Goal: Information Seeking & Learning: Compare options

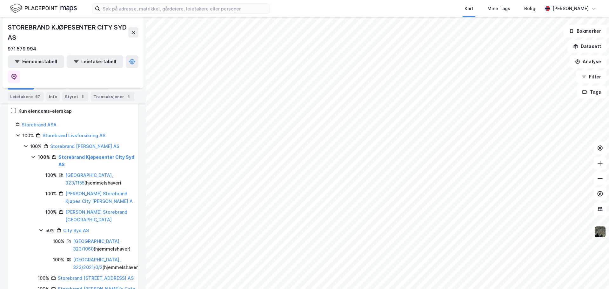
scroll to position [95, 0]
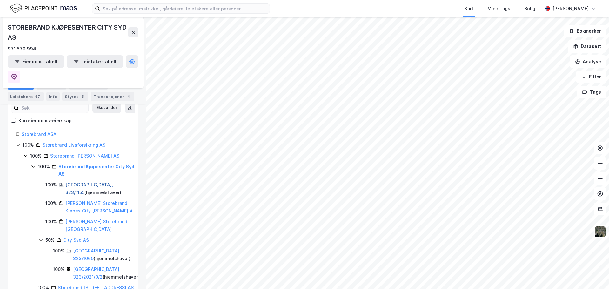
click at [86, 182] on link "[GEOGRAPHIC_DATA], 323/1155" at bounding box center [89, 188] width 48 height 13
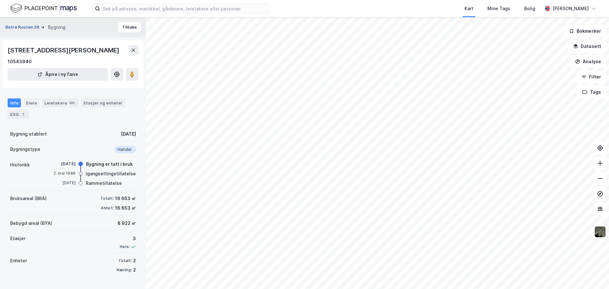
click at [26, 25] on button "Østre Rosten 28" at bounding box center [23, 27] width 36 height 6
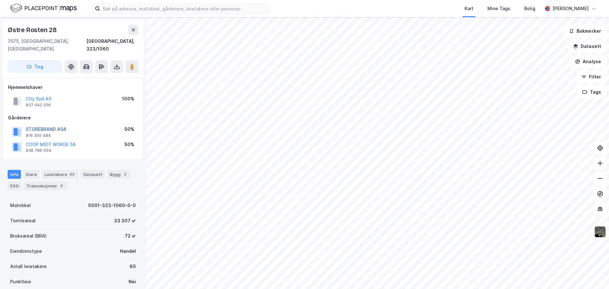
click at [0, 0] on button "STOREBRAND ASA" at bounding box center [0, 0] width 0 height 0
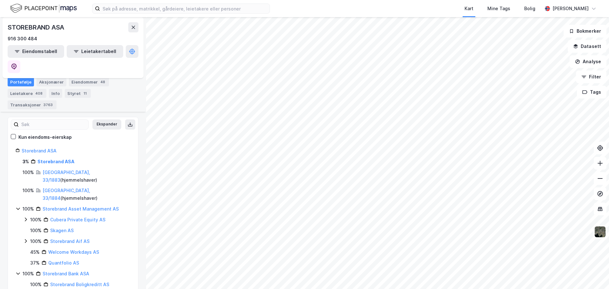
scroll to position [95, 0]
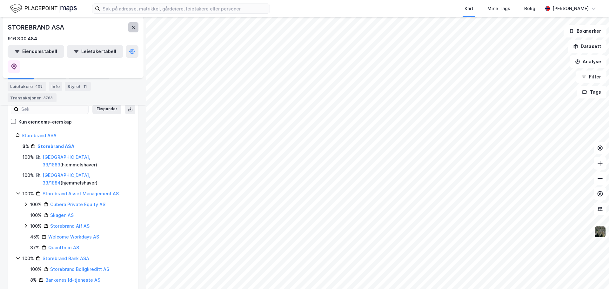
click at [130, 26] on button at bounding box center [133, 27] width 10 height 10
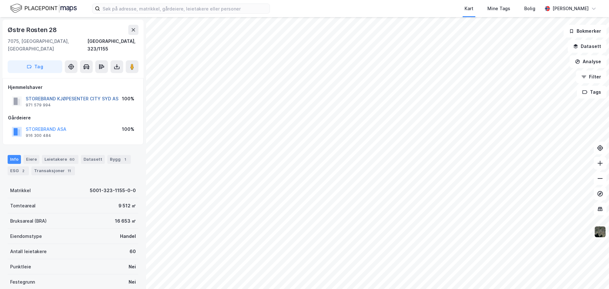
click at [0, 0] on button "STOREBRAND KJØPESENTER CITY SYD AS" at bounding box center [0, 0] width 0 height 0
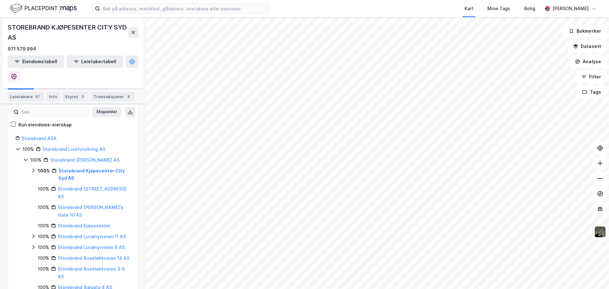
scroll to position [95, 0]
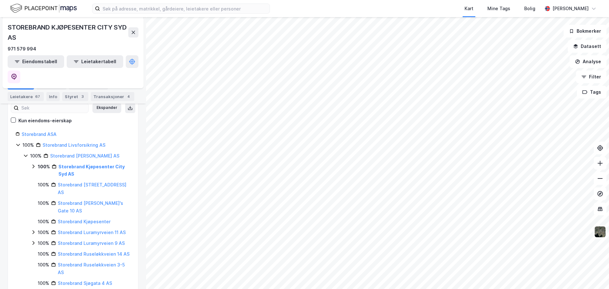
click at [32, 164] on icon at bounding box center [33, 166] width 5 height 5
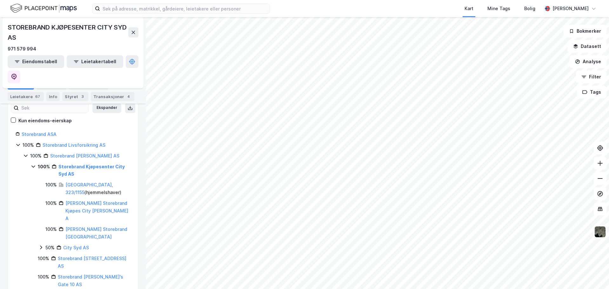
click at [40, 245] on icon at bounding box center [40, 247] width 5 height 5
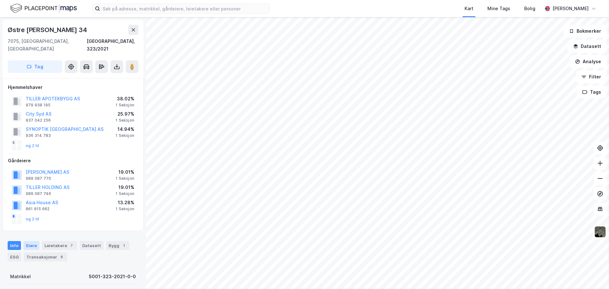
click at [31, 241] on div "Eiere" at bounding box center [32, 245] width 16 height 9
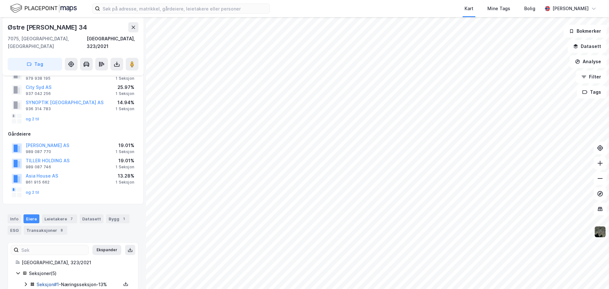
scroll to position [79, 0]
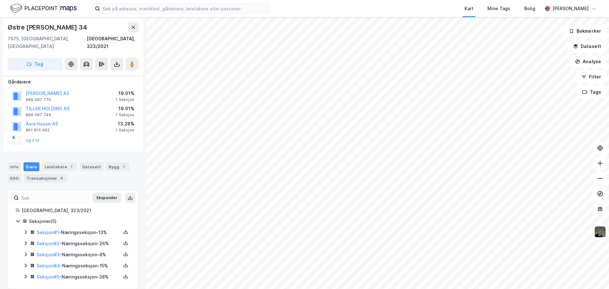
click at [25, 241] on icon at bounding box center [26, 243] width 2 height 4
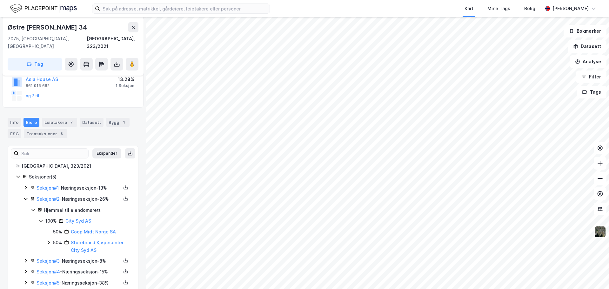
scroll to position [129, 0]
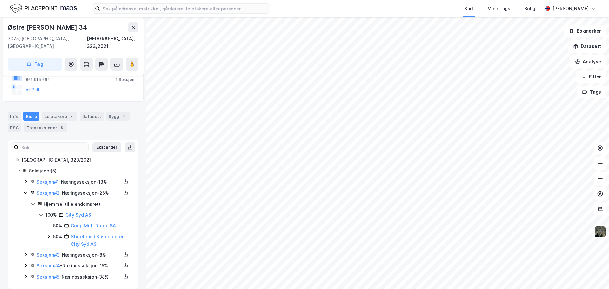
click at [27, 192] on icon at bounding box center [25, 193] width 3 height 2
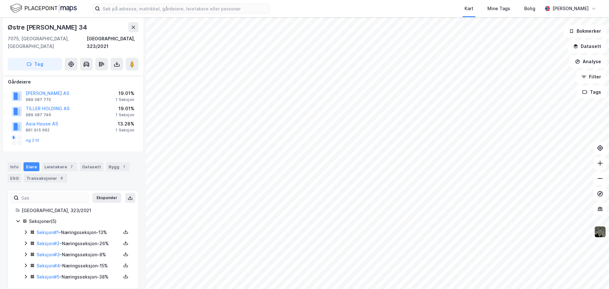
click at [24, 230] on icon at bounding box center [25, 232] width 5 height 5
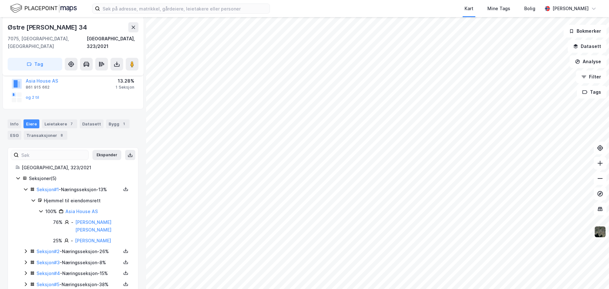
click at [25, 187] on icon at bounding box center [25, 189] width 5 height 5
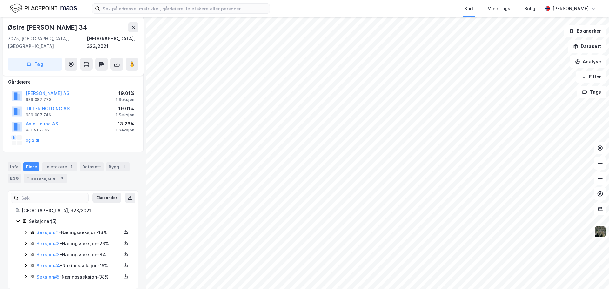
click at [23, 252] on icon at bounding box center [25, 254] width 5 height 5
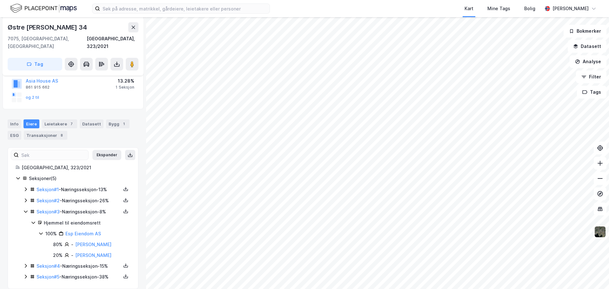
click at [24, 209] on icon at bounding box center [25, 211] width 5 height 5
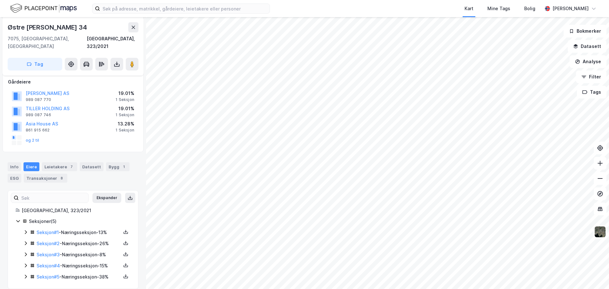
click at [24, 263] on icon at bounding box center [25, 265] width 5 height 5
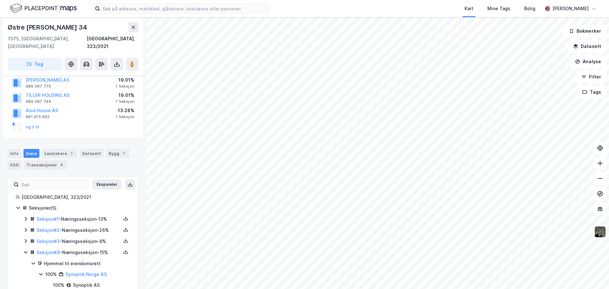
scroll to position [111, 0]
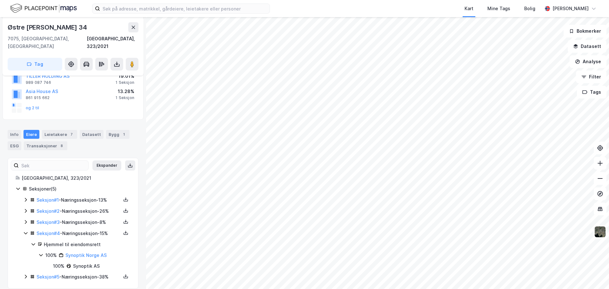
click at [25, 231] on icon at bounding box center [25, 233] width 5 height 5
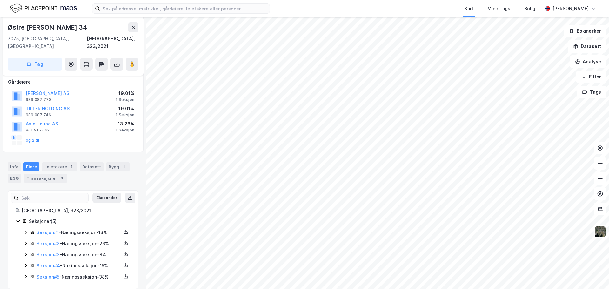
click at [24, 274] on icon at bounding box center [25, 276] width 5 height 5
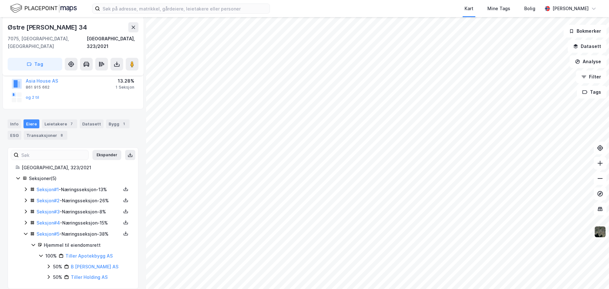
click at [24, 231] on icon at bounding box center [25, 233] width 5 height 5
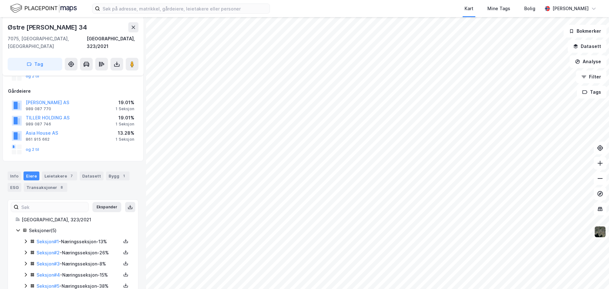
scroll to position [79, 0]
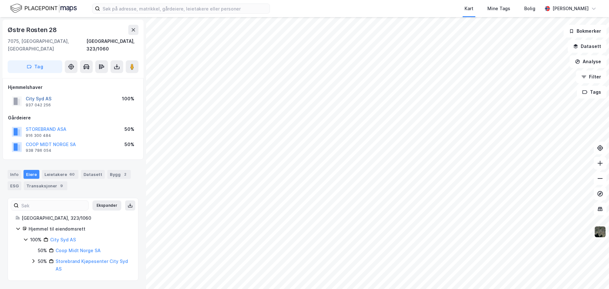
click at [0, 0] on button "City Syd AS" at bounding box center [0, 0] width 0 height 0
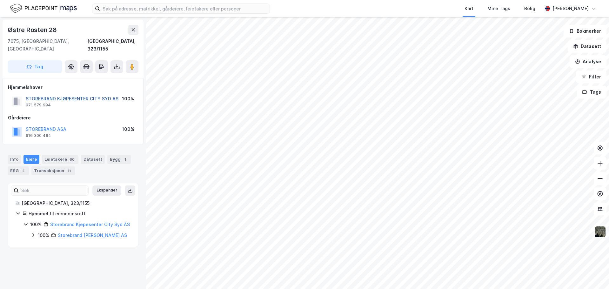
click at [0, 0] on button "STOREBRAND KJØPESENTER CITY SYD AS" at bounding box center [0, 0] width 0 height 0
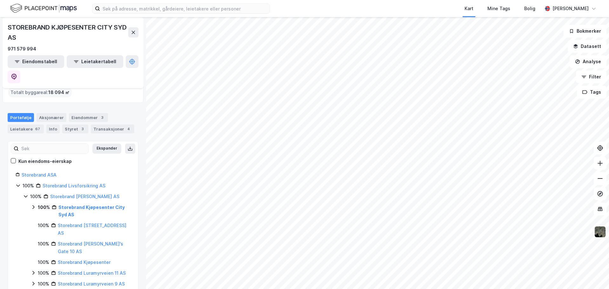
scroll to position [64, 0]
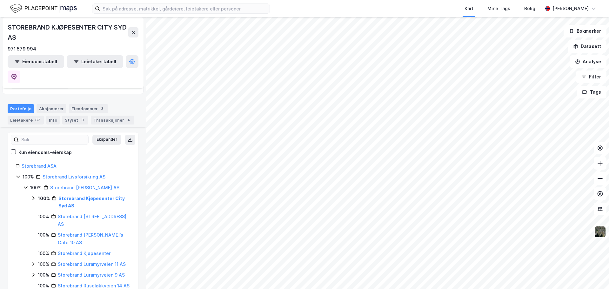
click at [31, 196] on icon at bounding box center [33, 198] width 5 height 5
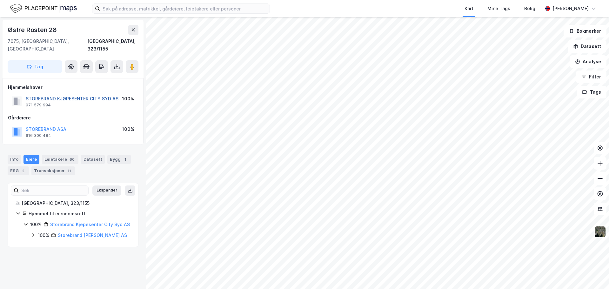
click at [0, 0] on button "STOREBRAND KJØPESENTER CITY SYD AS" at bounding box center [0, 0] width 0 height 0
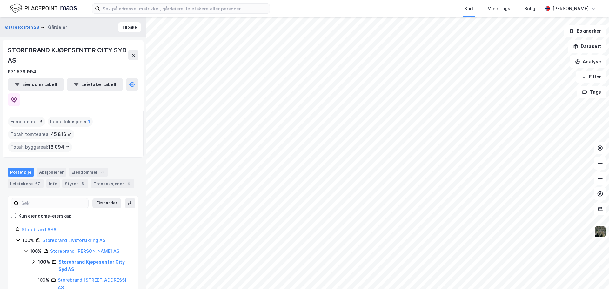
click at [35, 259] on icon at bounding box center [33, 261] width 5 height 5
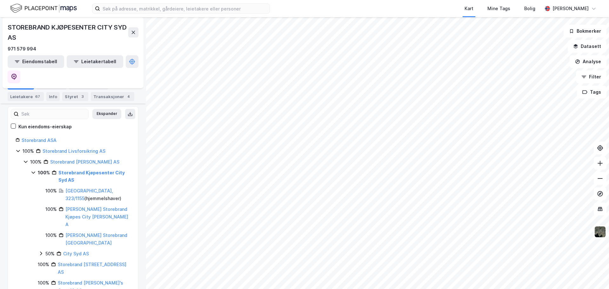
scroll to position [95, 0]
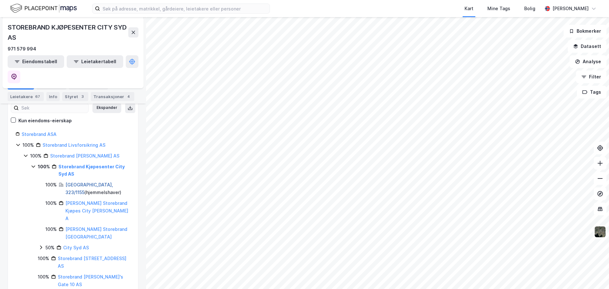
click at [77, 182] on link "Trondheim, 323/1155" at bounding box center [89, 188] width 48 height 13
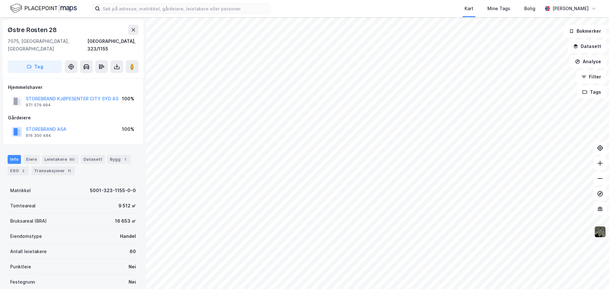
click at [53, 95] on div "STOREBRAND KJØPESENTER CITY SYD AS" at bounding box center [72, 99] width 93 height 8
click at [51, 95] on div "STOREBRAND KJØPESENTER CITY SYD AS" at bounding box center [72, 99] width 93 height 8
click at [0, 0] on button "STOREBRAND KJØPESENTER CITY SYD AS" at bounding box center [0, 0] width 0 height 0
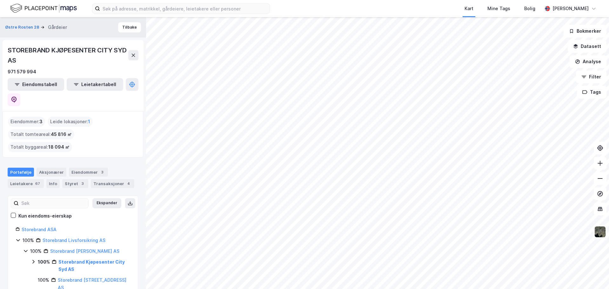
click at [34, 259] on icon at bounding box center [33, 261] width 5 height 5
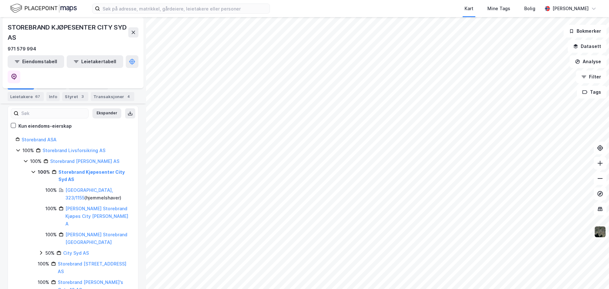
scroll to position [95, 0]
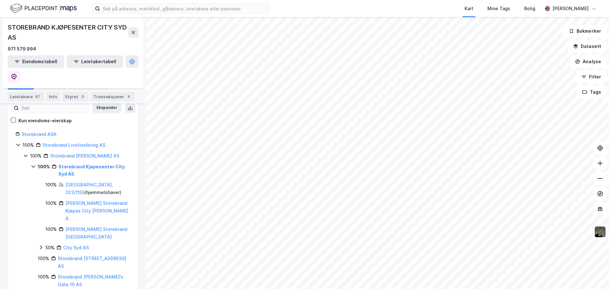
click at [38, 245] on icon at bounding box center [40, 247] width 5 height 5
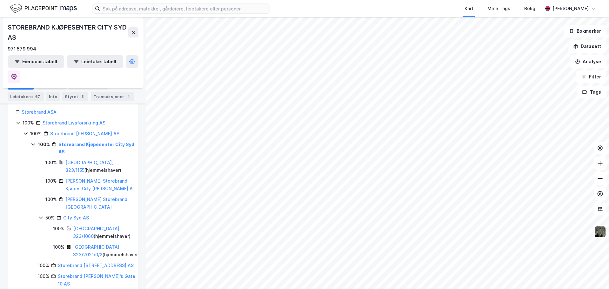
scroll to position [127, 0]
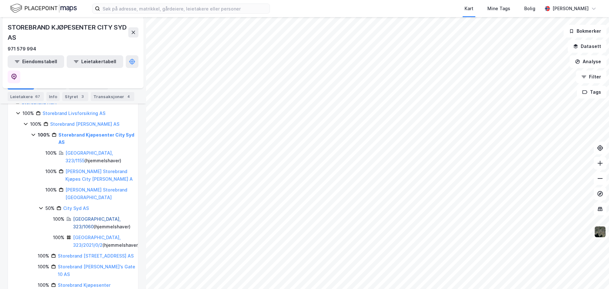
click at [85, 216] on link "Trondheim, 323/1060" at bounding box center [97, 222] width 48 height 13
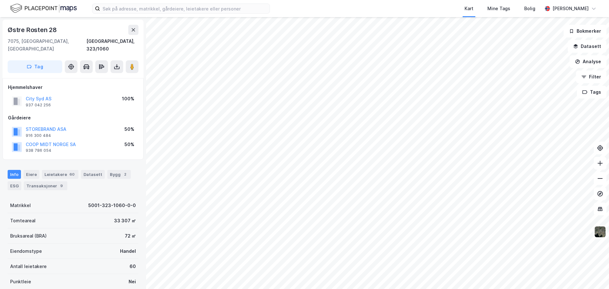
scroll to position [2, 0]
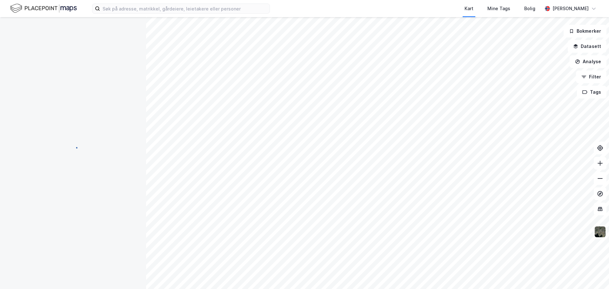
scroll to position [2, 0]
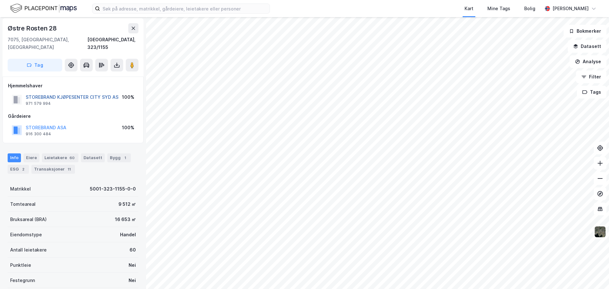
click at [0, 0] on button "STOREBRAND KJØPESENTER CITY SYD AS" at bounding box center [0, 0] width 0 height 0
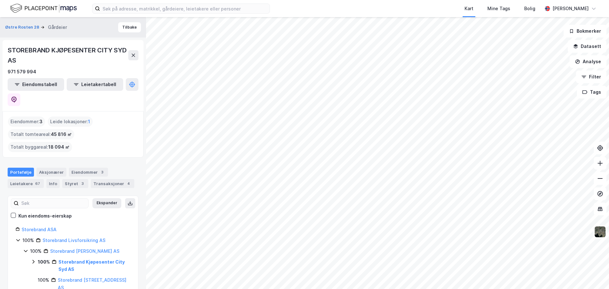
scroll to position [32, 0]
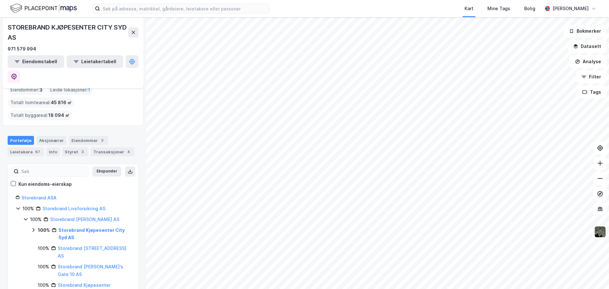
click at [33, 228] on icon at bounding box center [33, 230] width 2 height 4
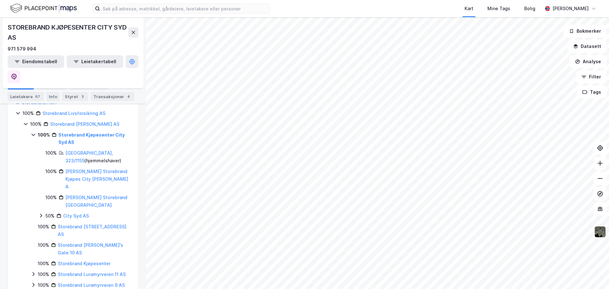
scroll to position [95, 0]
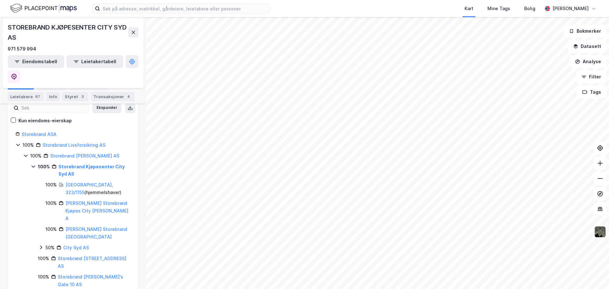
click at [41, 246] on icon at bounding box center [41, 248] width 2 height 4
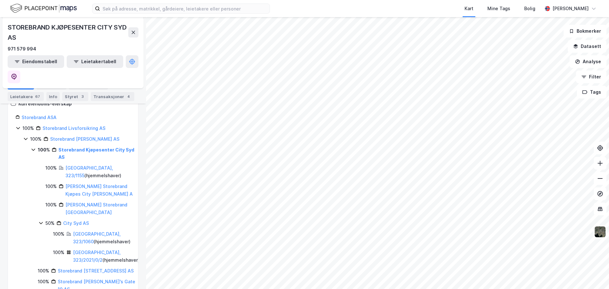
scroll to position [127, 0]
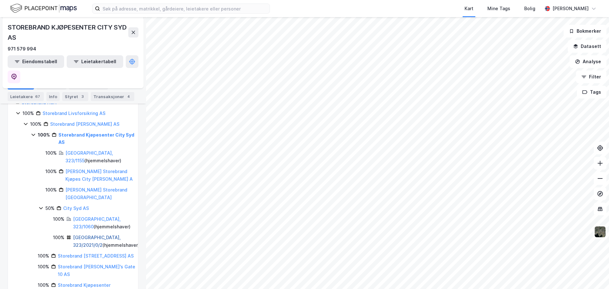
click at [84, 235] on link "Trondheim, 323/2021/0/2" at bounding box center [97, 241] width 48 height 13
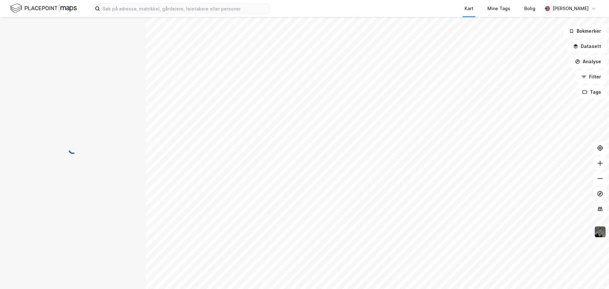
scroll to position [0, 0]
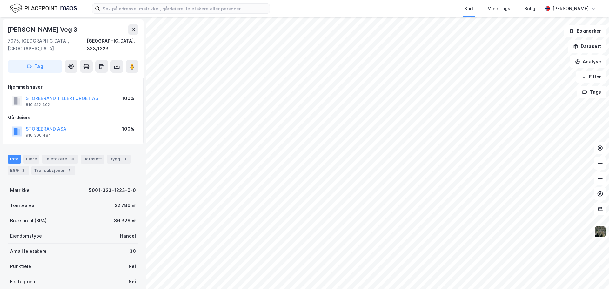
click at [70, 95] on div "STOREBRAND TILLERTORGET AS" at bounding box center [62, 99] width 72 height 8
click at [0, 0] on button "STOREBRAND TILLERTORGET AS" at bounding box center [0, 0] width 0 height 0
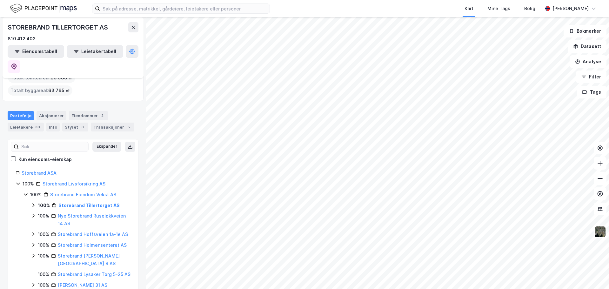
scroll to position [32, 0]
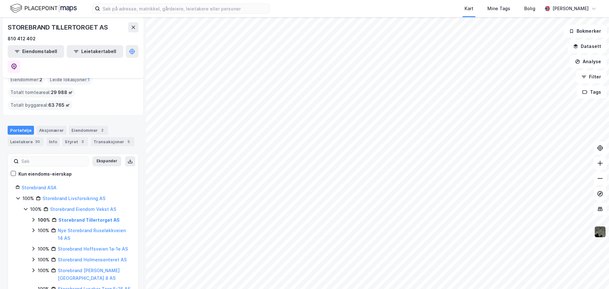
click at [34, 217] on icon at bounding box center [33, 219] width 5 height 5
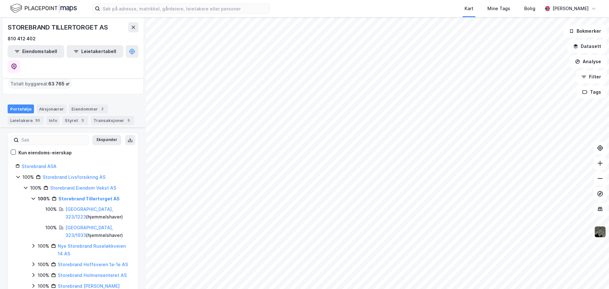
scroll to position [64, 0]
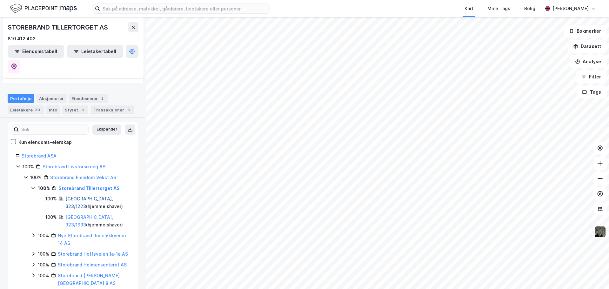
click at [74, 196] on link "Trondheim, 323/1223" at bounding box center [89, 202] width 48 height 13
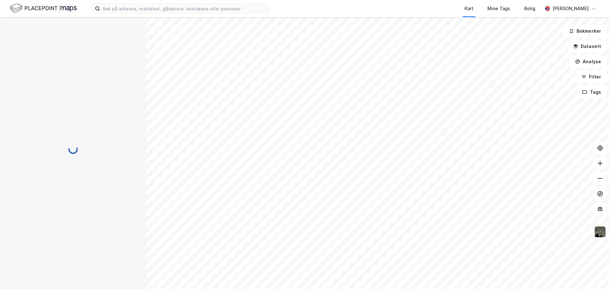
scroll to position [0, 0]
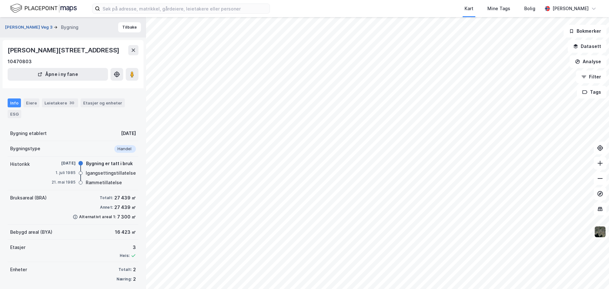
click at [26, 28] on button "Ivar Lykkes Veg 3" at bounding box center [29, 27] width 49 height 6
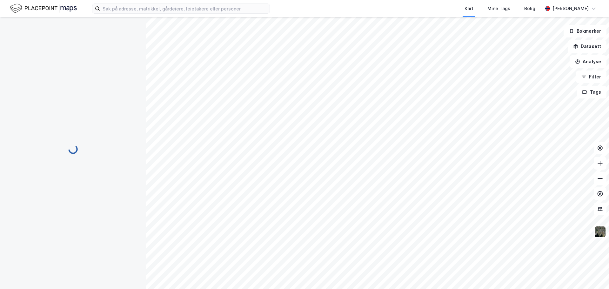
scroll to position [0, 0]
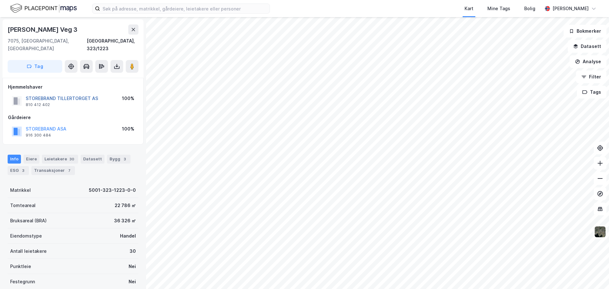
click at [0, 0] on button "STOREBRAND TILLERTORGET AS" at bounding box center [0, 0] width 0 height 0
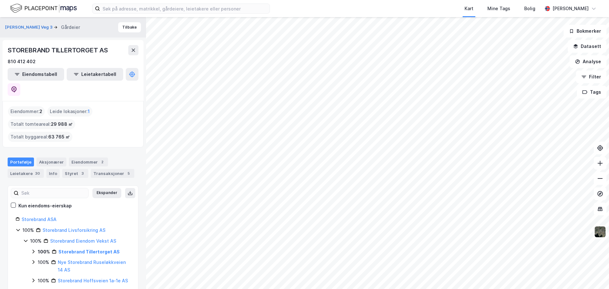
click at [33, 249] on icon at bounding box center [33, 251] width 5 height 5
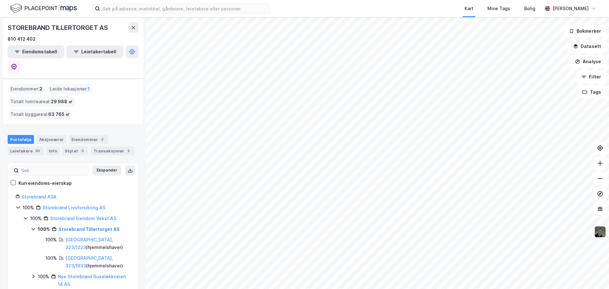
scroll to position [32, 0]
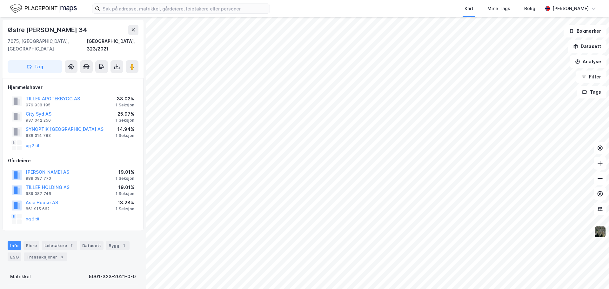
scroll to position [0, 0]
click at [29, 241] on div "Eiere" at bounding box center [32, 245] width 16 height 9
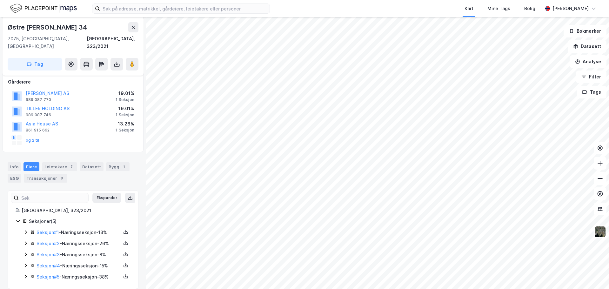
click at [25, 241] on icon at bounding box center [25, 243] width 5 height 5
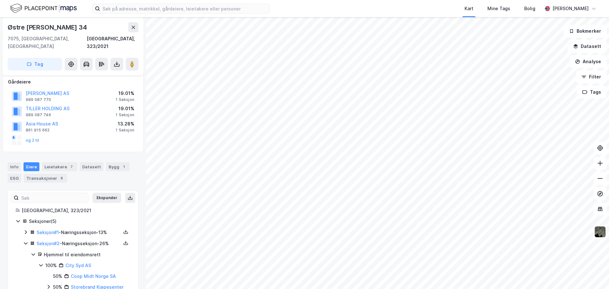
scroll to position [129, 0]
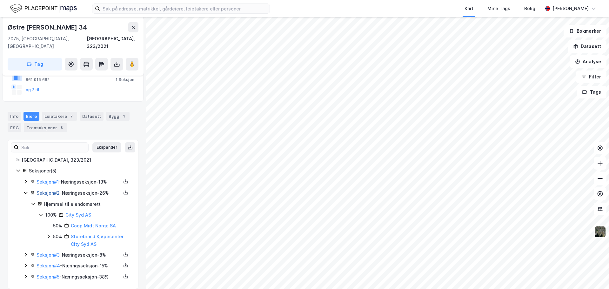
click at [44, 190] on link "Seksjon # 2" at bounding box center [48, 192] width 23 height 5
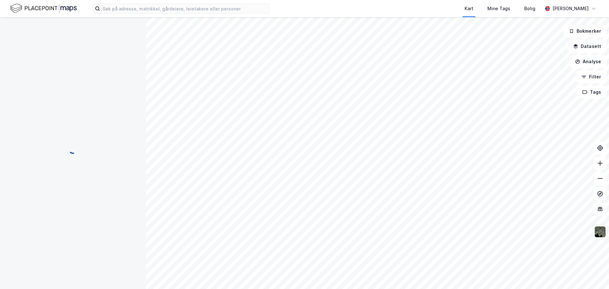
scroll to position [77, 0]
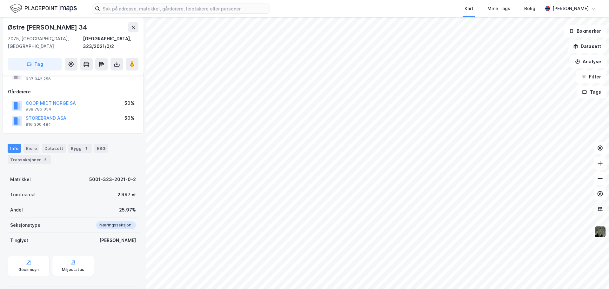
scroll to position [72, 0]
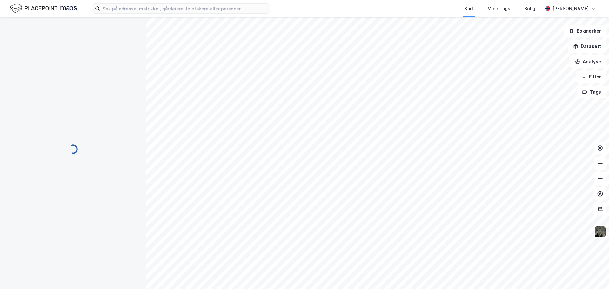
scroll to position [72, 0]
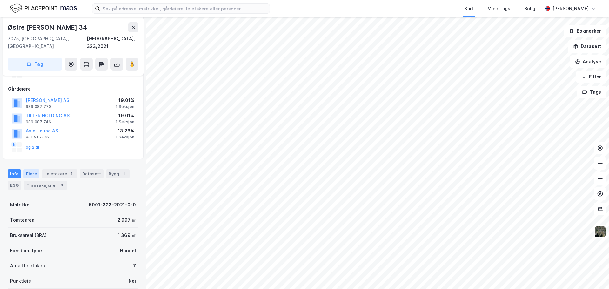
click at [34, 169] on div "Eiere" at bounding box center [32, 173] width 16 height 9
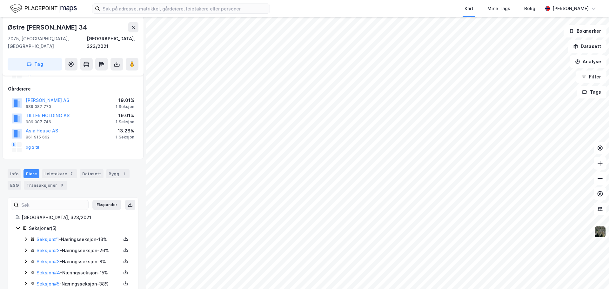
click at [26, 248] on icon at bounding box center [25, 250] width 5 height 5
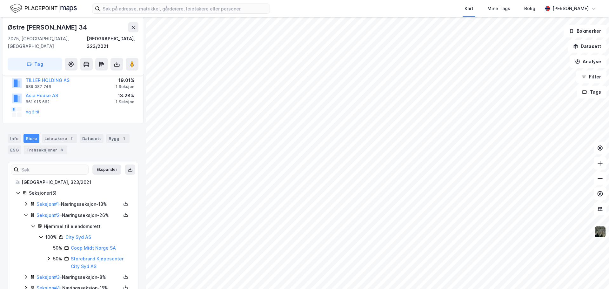
scroll to position [129, 0]
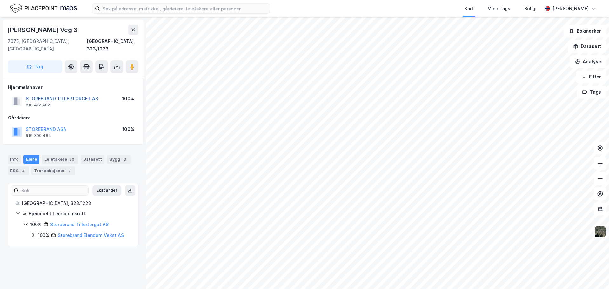
click at [0, 0] on button "STOREBRAND TILLERTORGET AS" at bounding box center [0, 0] width 0 height 0
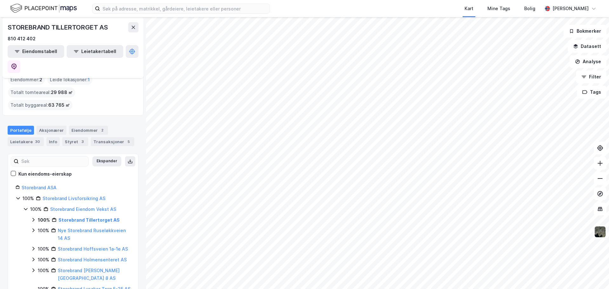
scroll to position [64, 0]
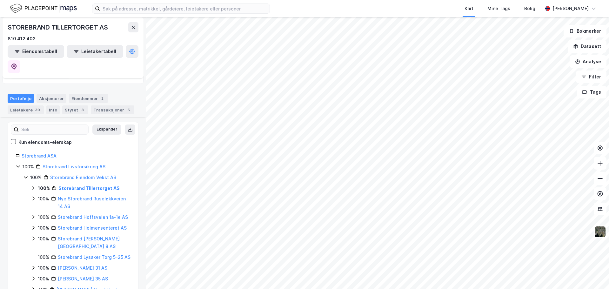
click at [32, 185] on icon at bounding box center [33, 187] width 5 height 5
